Goal: Information Seeking & Learning: Find specific fact

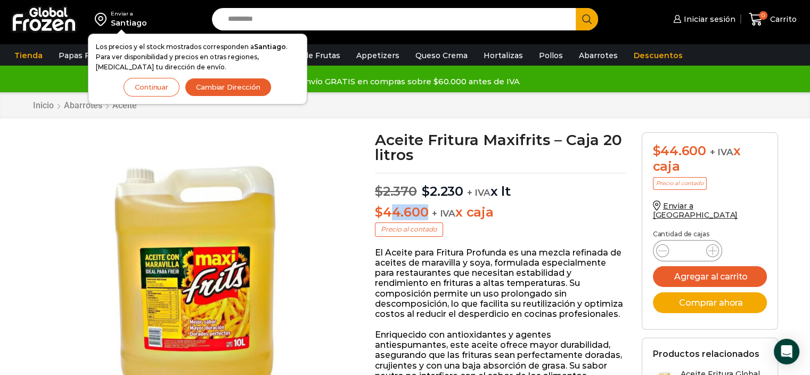
drag, startPoint x: 428, startPoint y: 209, endPoint x: 394, endPoint y: 210, distance: 34.1
click at [394, 210] on p "$ 44.600 + IVA x caja" at bounding box center [500, 212] width 251 height 15
drag, startPoint x: 461, startPoint y: 188, endPoint x: 428, endPoint y: 190, distance: 32.6
click at [428, 190] on bdi "$ 2.230" at bounding box center [443, 190] width 42 height 15
copy bdi "2.230"
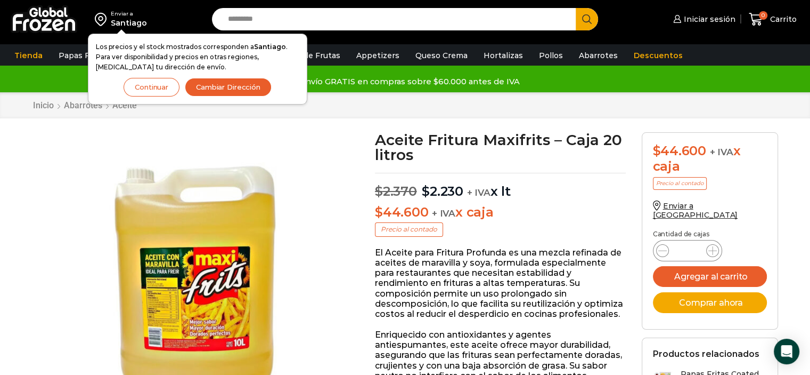
click at [349, 23] on input "Search input" at bounding box center [397, 19] width 348 height 22
